Goal: Information Seeking & Learning: Learn about a topic

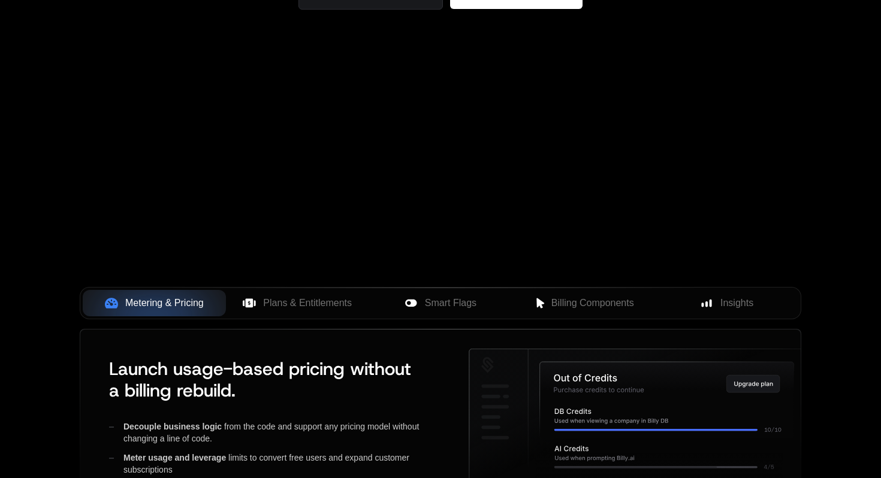
scroll to position [349, 0]
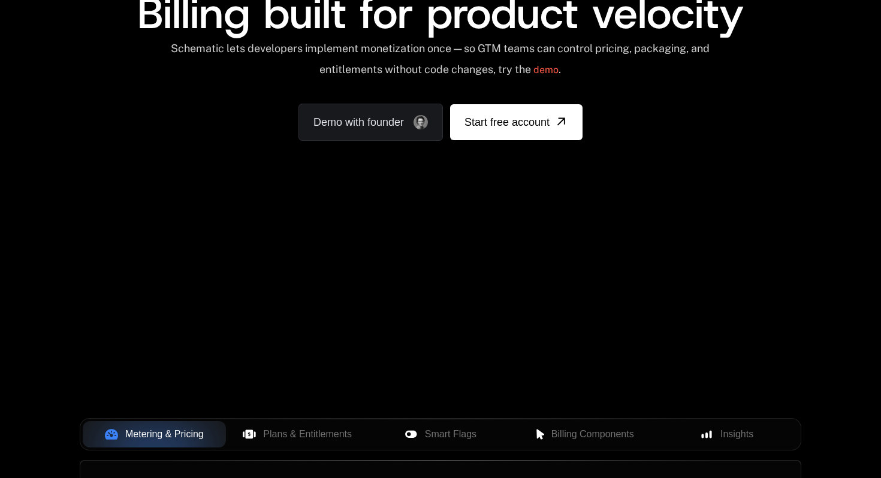
scroll to position [412, 0]
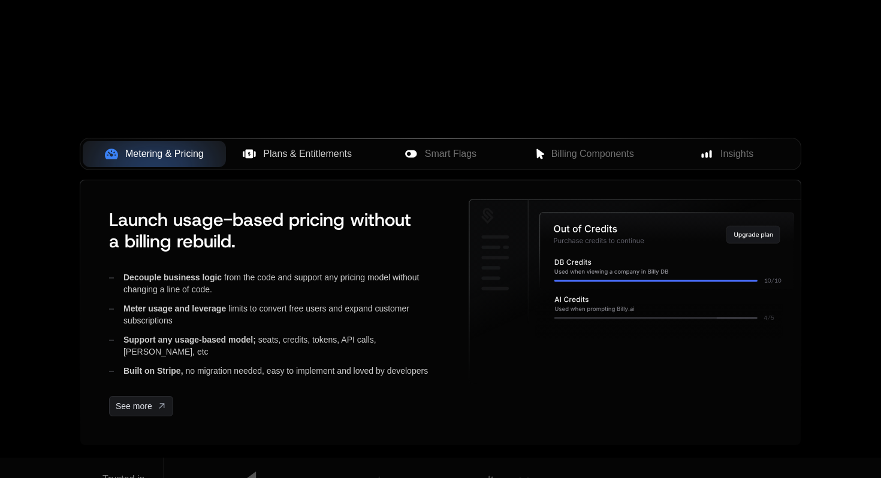
click at [300, 162] on button "Plans & Entitlements" at bounding box center [297, 154] width 143 height 26
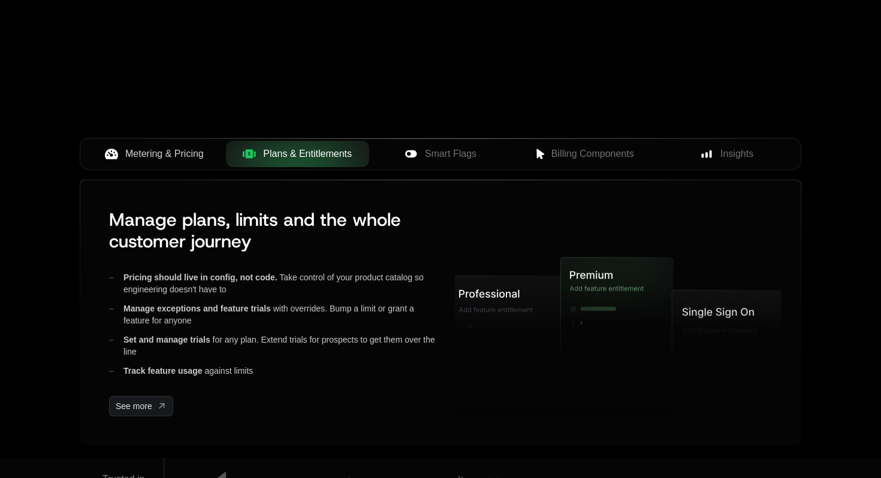
click at [192, 156] on span "Metering & Pricing" at bounding box center [164, 154] width 79 height 14
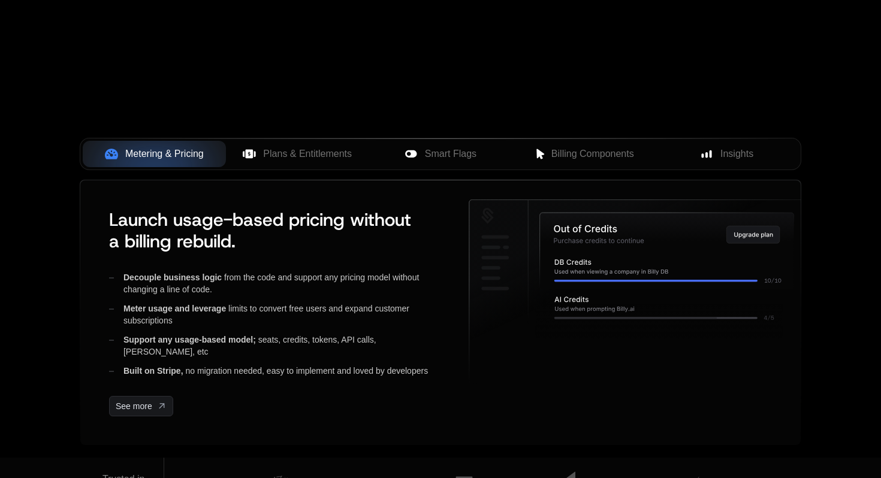
scroll to position [244, 0]
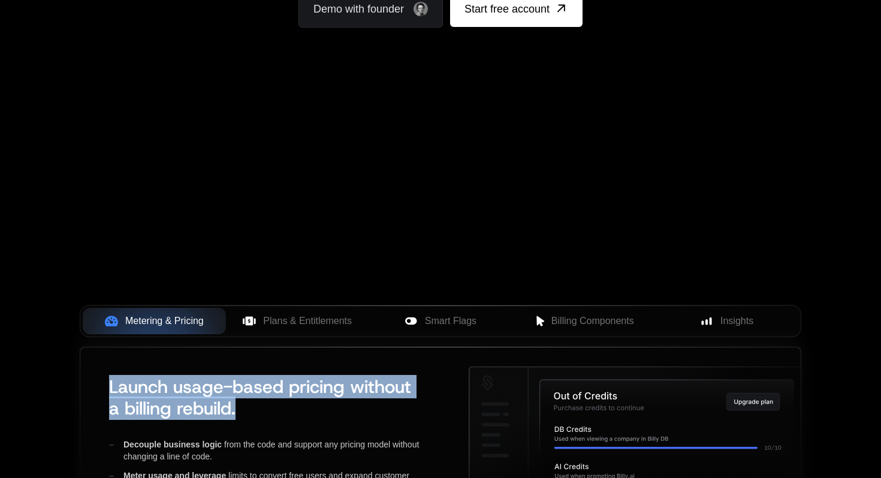
drag, startPoint x: 243, startPoint y: 417, endPoint x: 80, endPoint y: 381, distance: 166.5
click at [80, 381] on div "Launch usage-based pricing without a billing rebuild. Decouple business logic f…" at bounding box center [440, 480] width 720 height 265
copy span "Launch usage-based pricing without a billing rebuild."
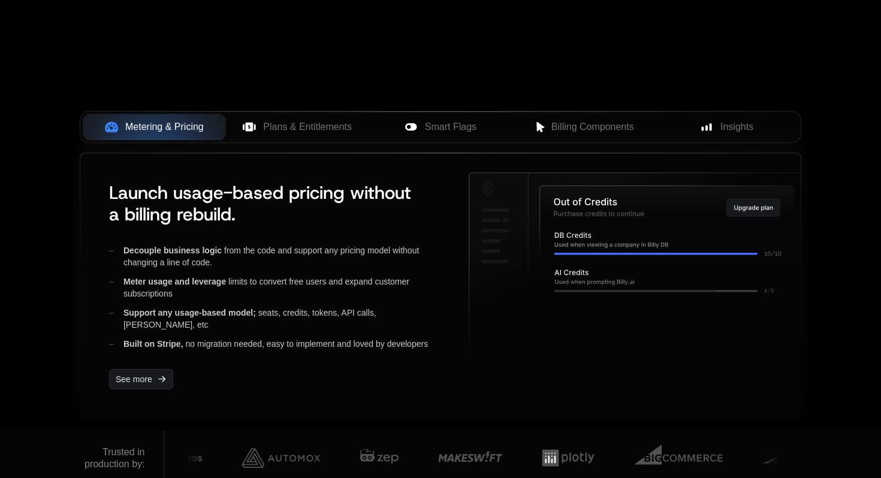
click at [526, 349] on icon at bounding box center [638, 265] width 339 height 184
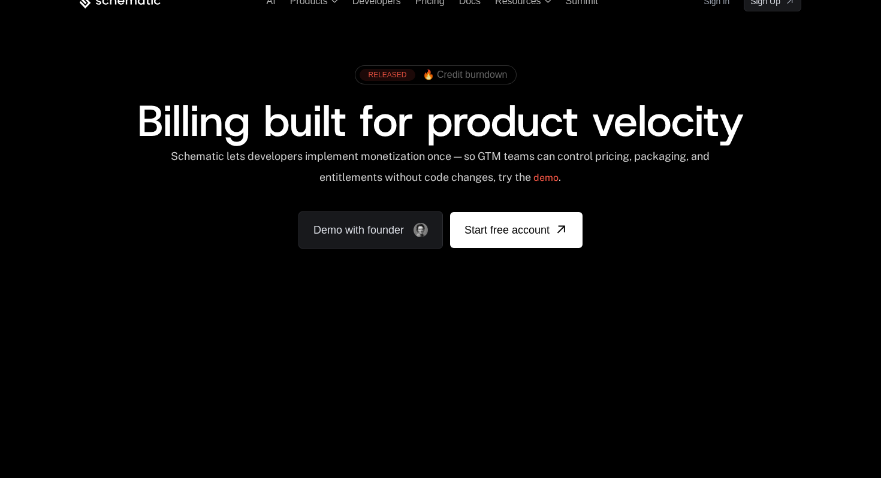
scroll to position [0, 0]
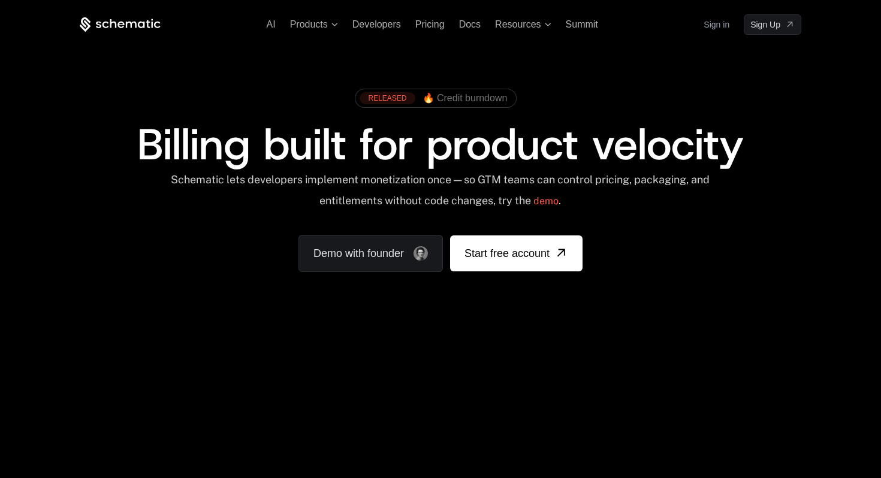
click at [338, 25] on ul "AI Products Developers Pricing Docs Resources Summit" at bounding box center [432, 24] width 331 height 11
click at [334, 25] on icon at bounding box center [334, 24] width 6 height 3
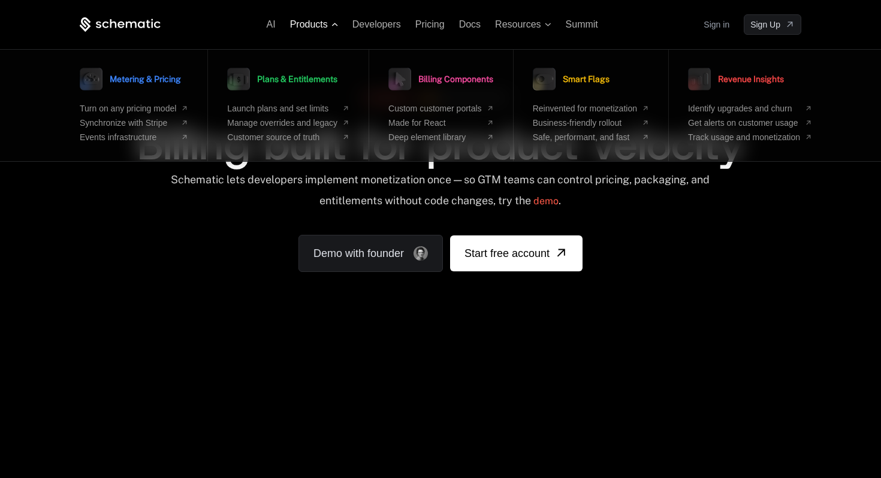
click at [334, 25] on icon at bounding box center [334, 25] width 7 height 4
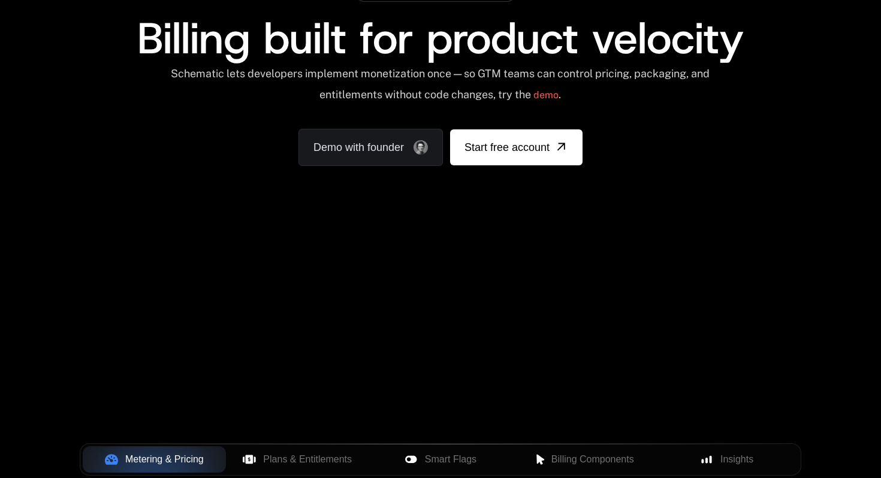
scroll to position [302, 0]
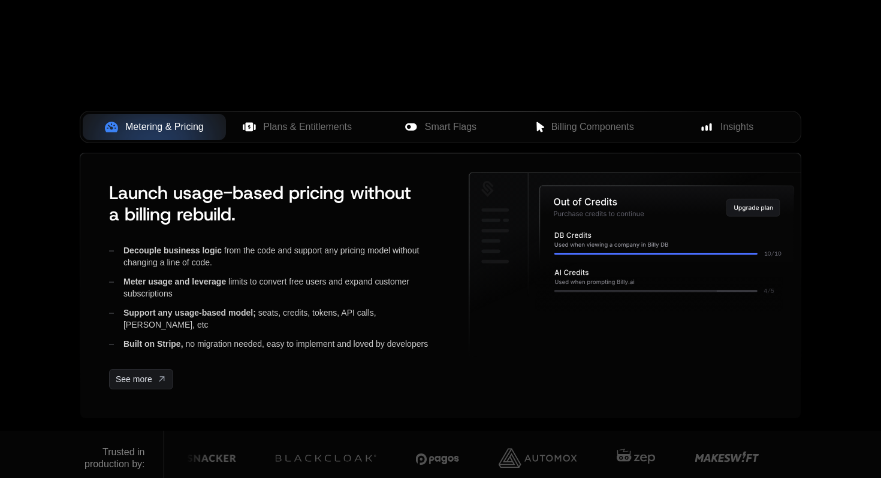
scroll to position [437, 0]
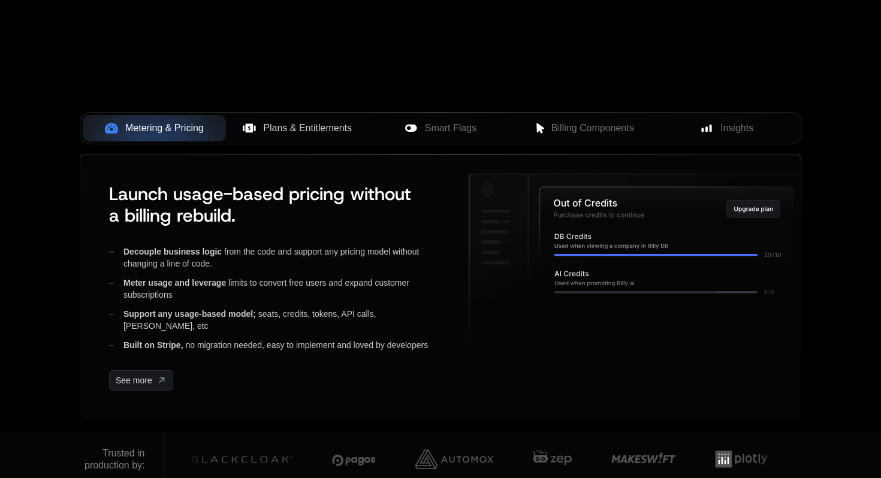
click at [297, 121] on span "Plans & Entitlements" at bounding box center [307, 128] width 89 height 14
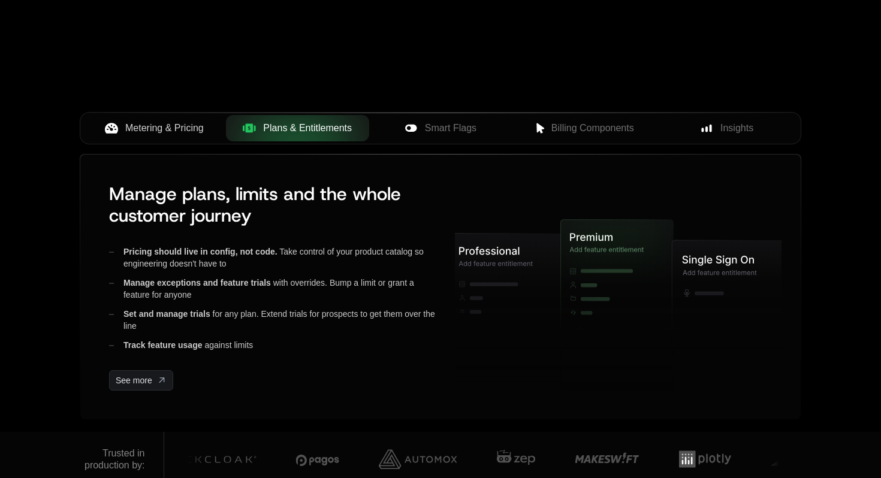
click at [125, 126] on div "Metering & Pricing" at bounding box center [154, 128] width 124 height 14
